Goal: Complete application form

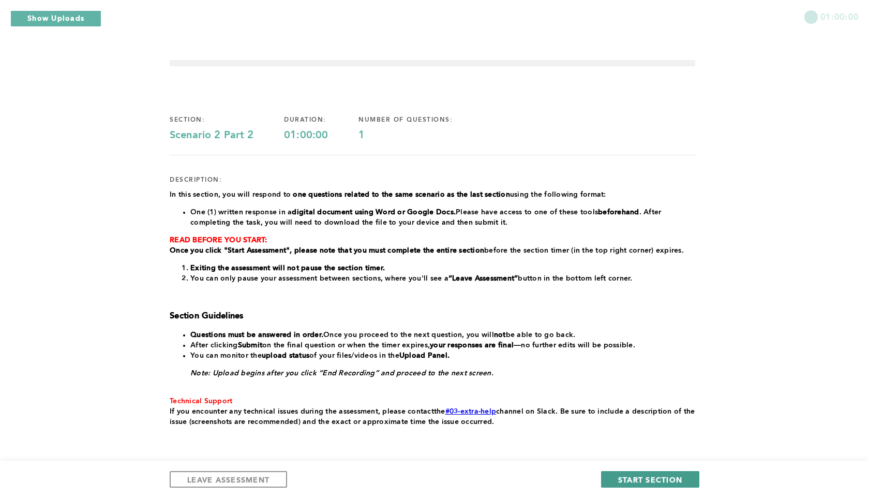
scroll to position [41, 0]
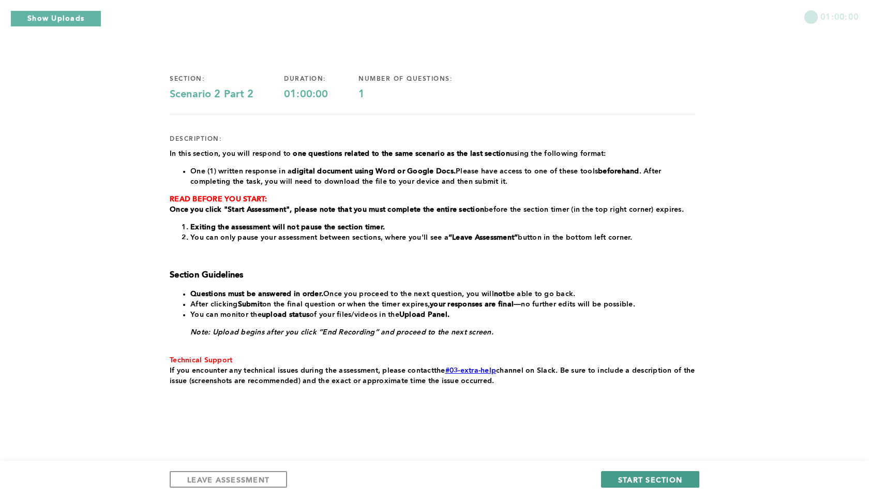
click at [635, 479] on span "START SECTION" at bounding box center [650, 480] width 64 height 10
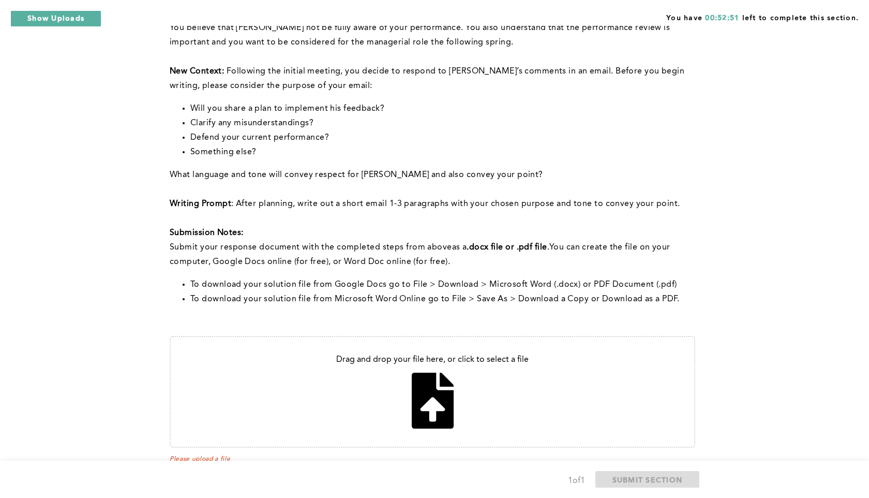
scroll to position [332, 0]
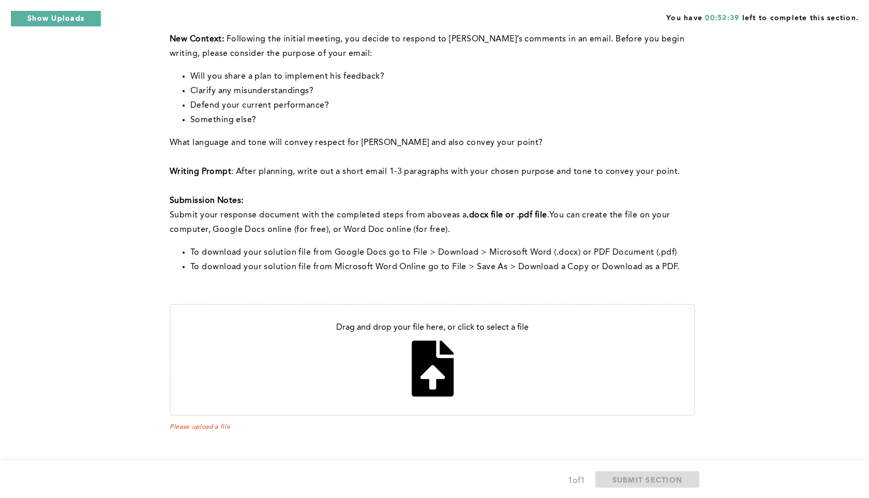
type input "C:\fakepath\Untitled document.pdf"
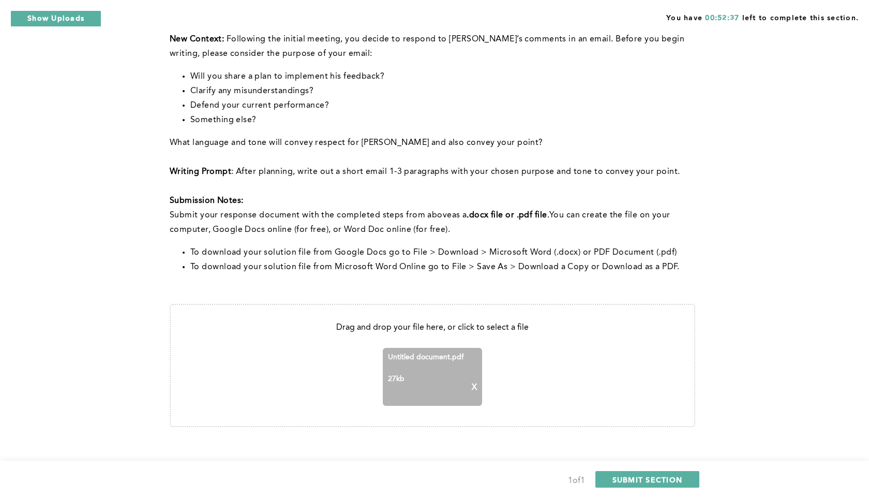
click at [430, 370] on div "Untitled document.pdf 27 kb X" at bounding box center [432, 377] width 99 height 58
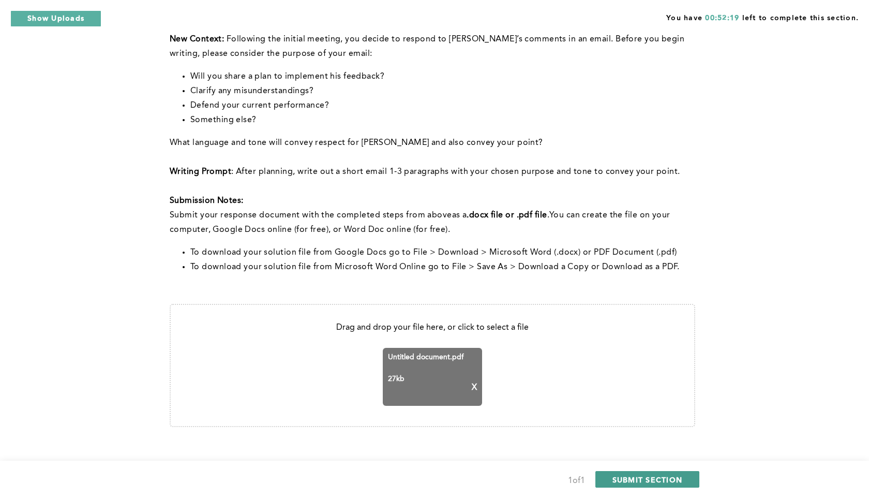
click at [646, 481] on span "SUBMIT SECTION" at bounding box center [648, 480] width 70 height 10
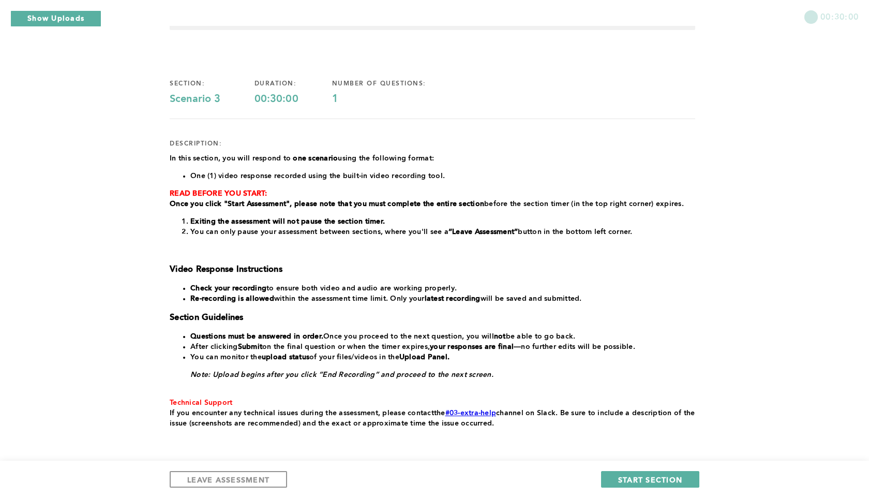
scroll to position [79, 0]
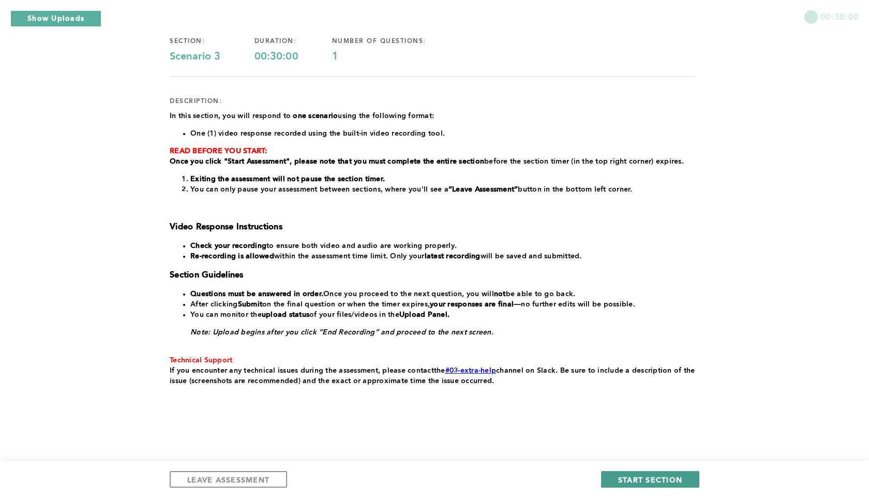
click at [659, 476] on span "START SECTION" at bounding box center [650, 480] width 64 height 10
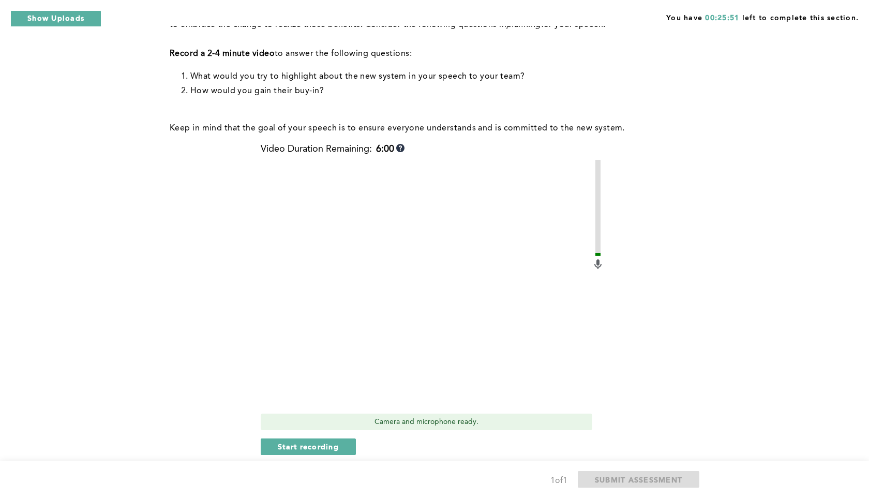
scroll to position [344, 0]
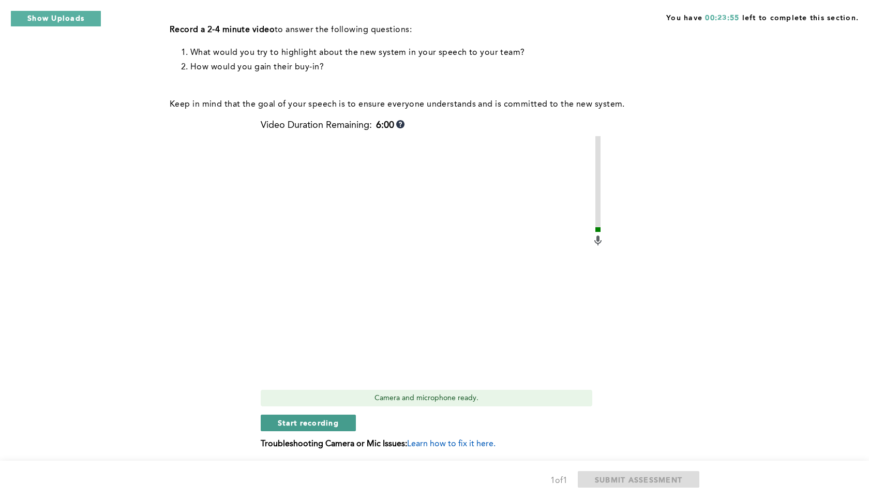
click at [327, 425] on span "Start recording" at bounding box center [308, 423] width 61 height 10
click at [327, 425] on span "Stop recording" at bounding box center [308, 423] width 61 height 10
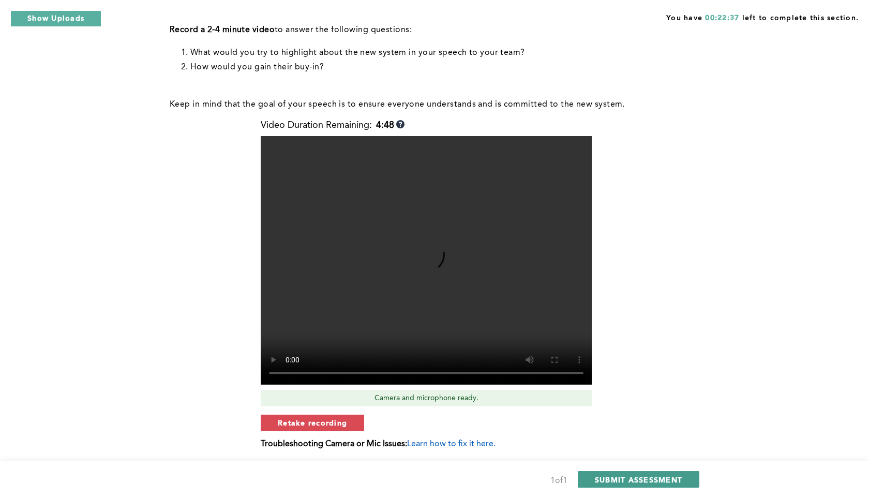
click at [627, 477] on span "SUBMIT ASSESSMENT" at bounding box center [638, 480] width 87 height 10
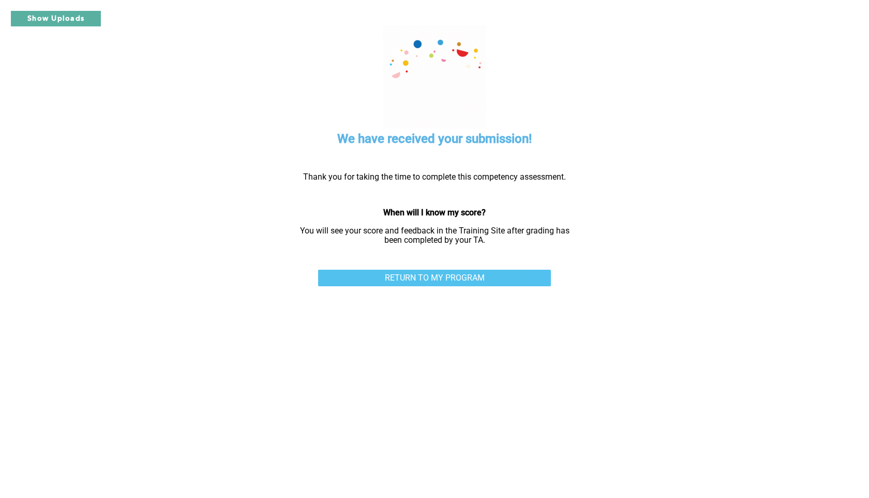
click at [482, 278] on link "RETURN TO MY PROGRAM" at bounding box center [434, 278] width 233 height 17
